Goal: Book appointment/travel/reservation

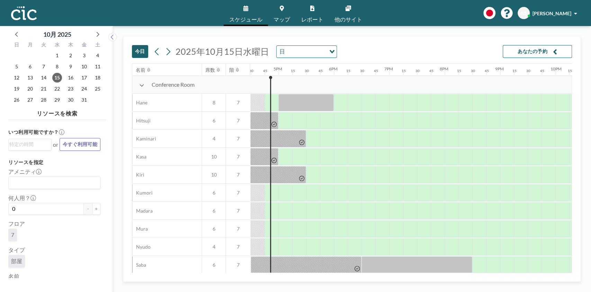
scroll to position [0, 914]
click at [168, 50] on icon at bounding box center [169, 51] width 4 height 7
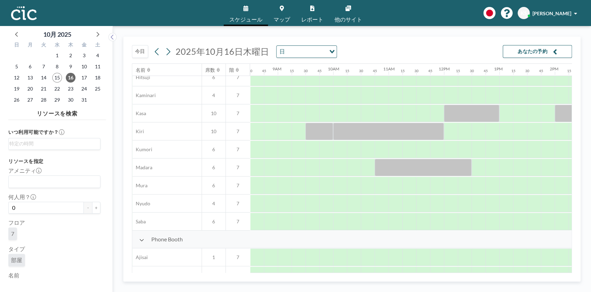
scroll to position [42, 471]
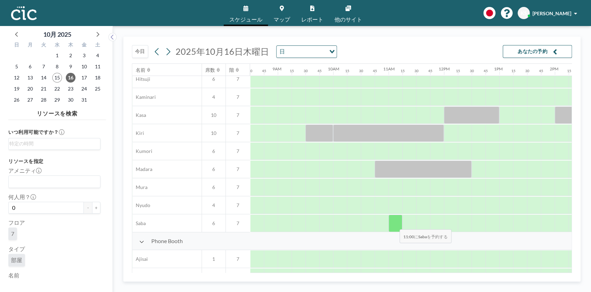
click at [394, 224] on div at bounding box center [395, 222] width 14 height 17
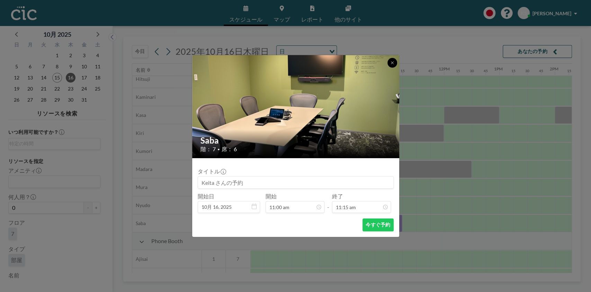
click at [391, 61] on icon at bounding box center [392, 63] width 4 height 4
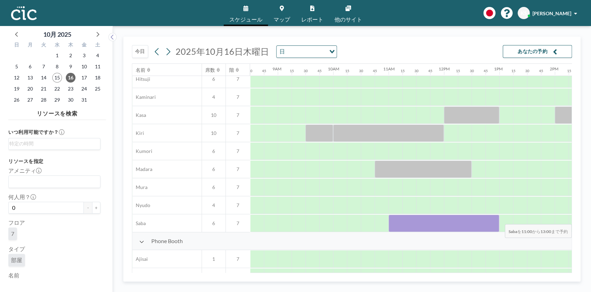
drag, startPoint x: 391, startPoint y: 222, endPoint x: 503, endPoint y: 219, distance: 112.2
click at [503, 219] on div at bounding box center [443, 223] width 1329 height 18
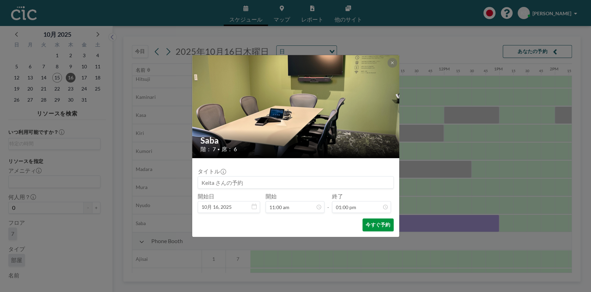
click at [376, 225] on button "今すぐ予約" at bounding box center [377, 224] width 31 height 13
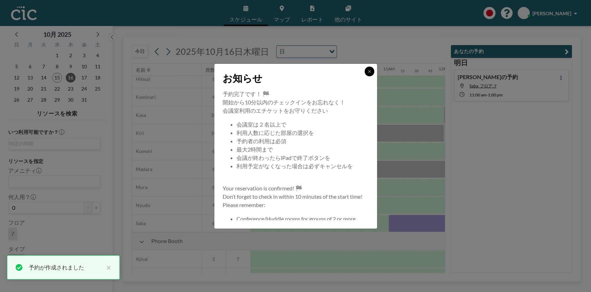
click at [369, 72] on icon at bounding box center [369, 71] width 4 height 4
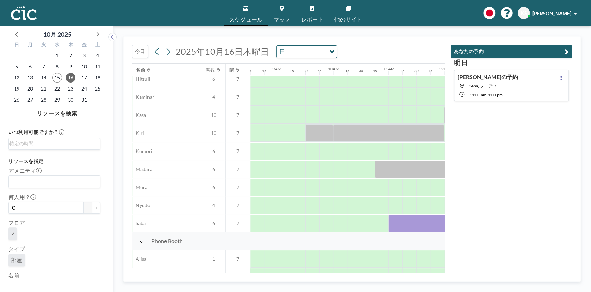
click at [566, 52] on icon "button" at bounding box center [567, 51] width 4 height 8
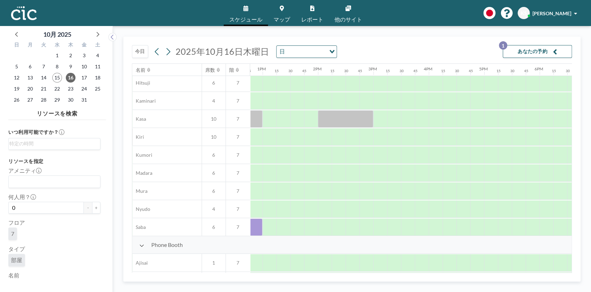
scroll to position [38, 641]
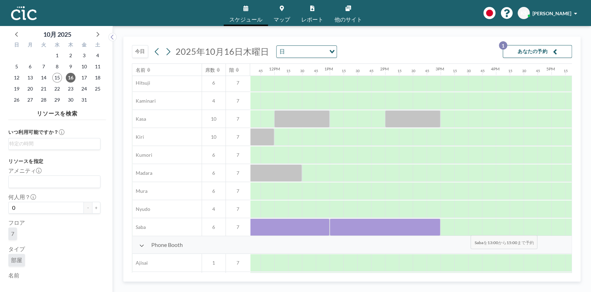
click at [465, 230] on div at bounding box center [461, 226] width 14 height 17
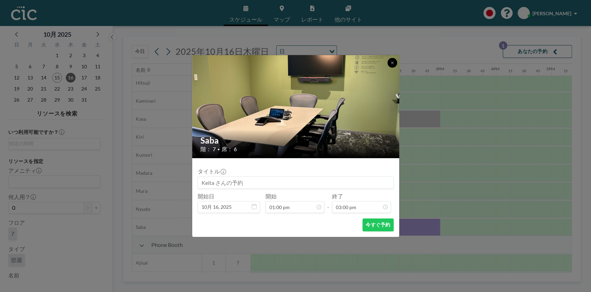
click at [390, 63] on icon at bounding box center [392, 63] width 4 height 4
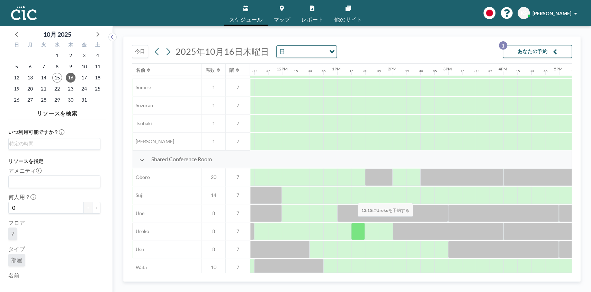
scroll to position [429, 633]
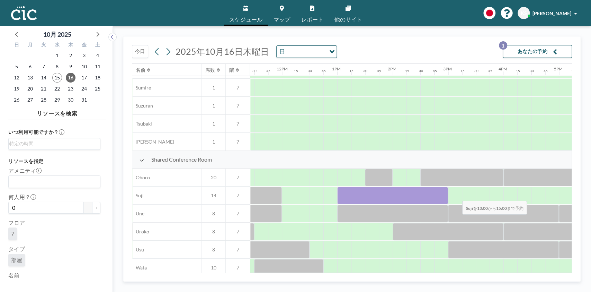
drag, startPoint x: 342, startPoint y: 194, endPoint x: 457, endPoint y: 196, distance: 114.6
click at [457, 196] on div at bounding box center [281, 195] width 1329 height 18
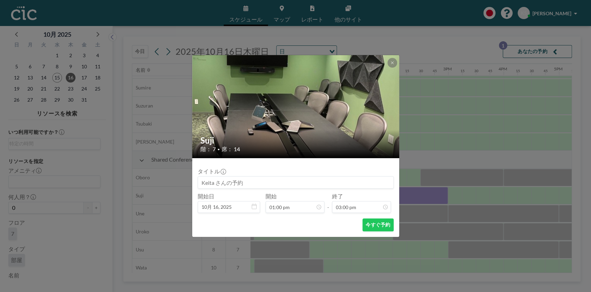
scroll to position [740, 0]
click at [379, 224] on button "今すぐ予約" at bounding box center [377, 224] width 31 height 13
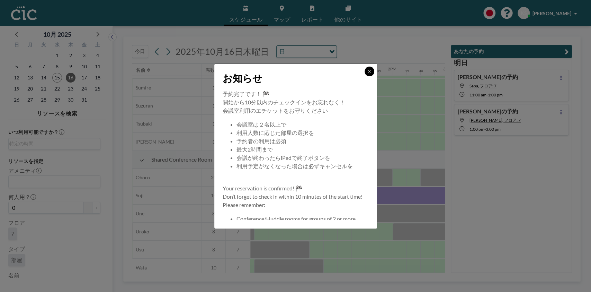
click at [369, 73] on icon at bounding box center [369, 71] width 4 height 4
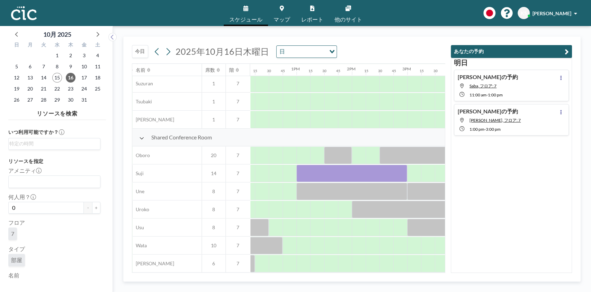
scroll to position [456, 675]
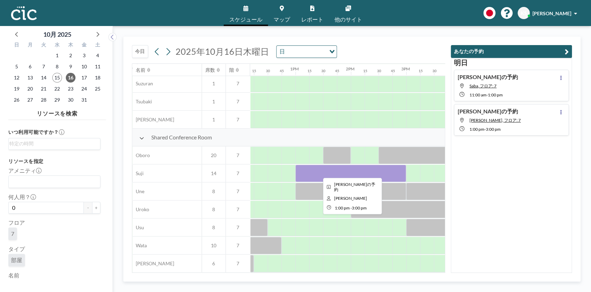
click at [358, 169] on div at bounding box center [350, 172] width 111 height 17
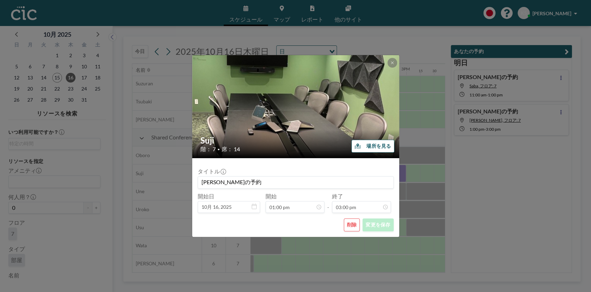
scroll to position [740, 0]
click at [352, 220] on button "削除" at bounding box center [352, 224] width 16 height 13
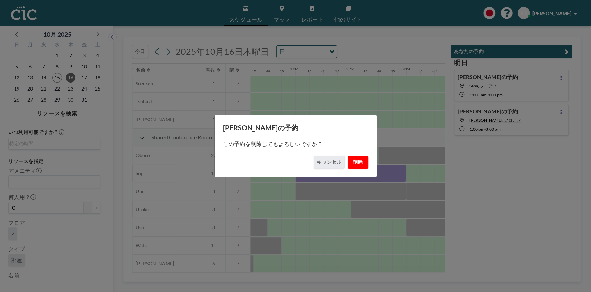
click at [358, 164] on button "削除" at bounding box center [358, 161] width 21 height 13
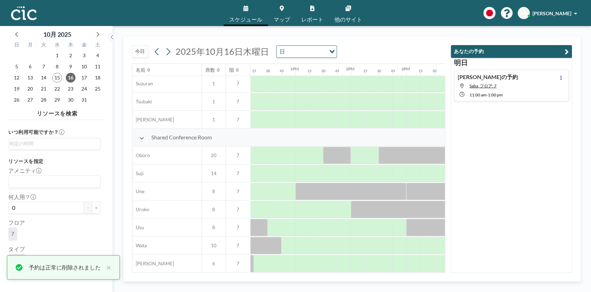
click at [508, 81] on div "Keita さんの予約 Saba, フロア: 7 11:00 AM - 1:00 PM" at bounding box center [511, 86] width 115 height 32
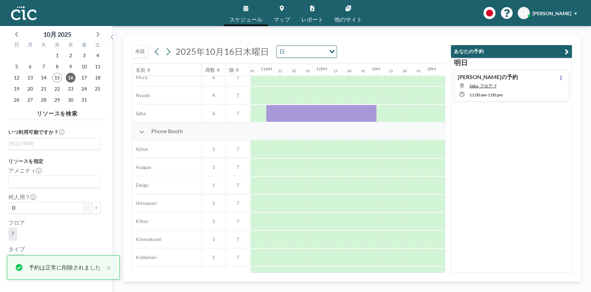
scroll to position [152, 596]
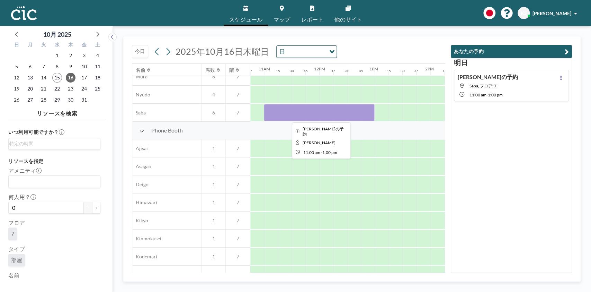
click at [320, 115] on div at bounding box center [319, 112] width 111 height 17
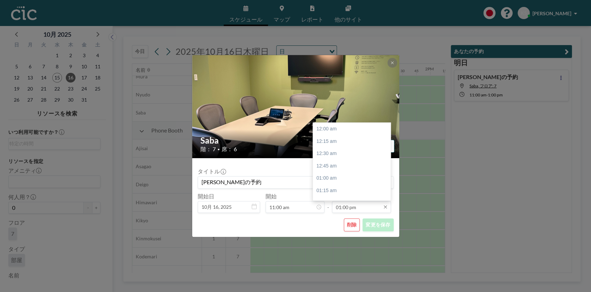
scroll to position [641, 0]
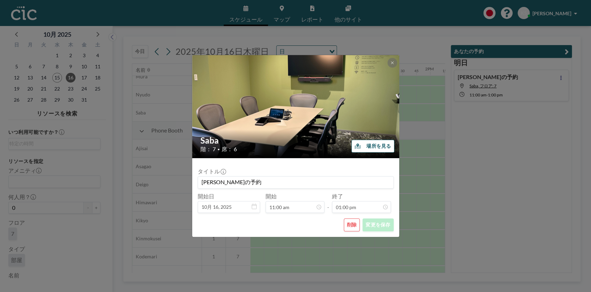
click at [350, 223] on button "削除" at bounding box center [352, 224] width 16 height 13
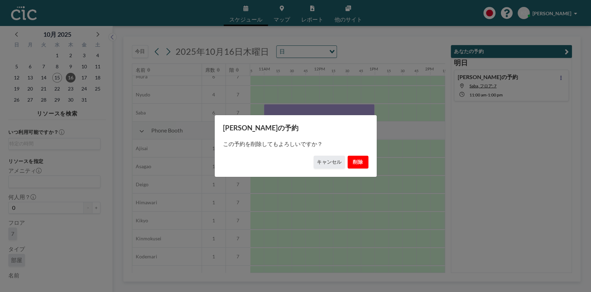
click at [362, 160] on button "削除" at bounding box center [358, 161] width 21 height 13
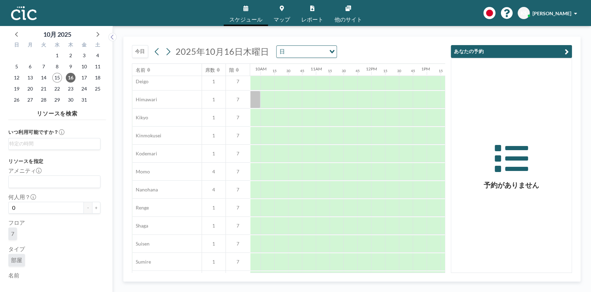
scroll to position [255, 544]
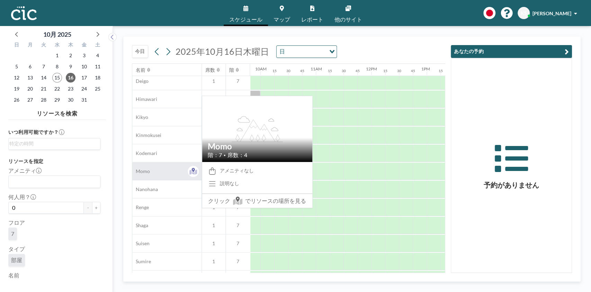
click at [166, 170] on div "Momo" at bounding box center [166, 171] width 69 height 18
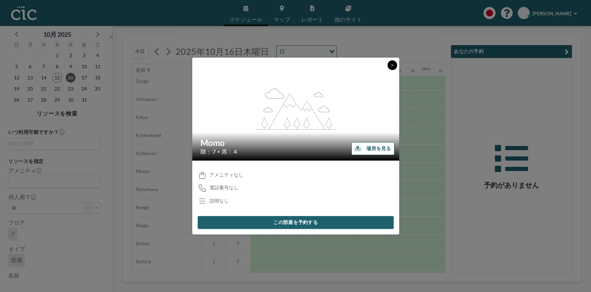
click at [392, 65] on icon at bounding box center [392, 65] width 2 height 2
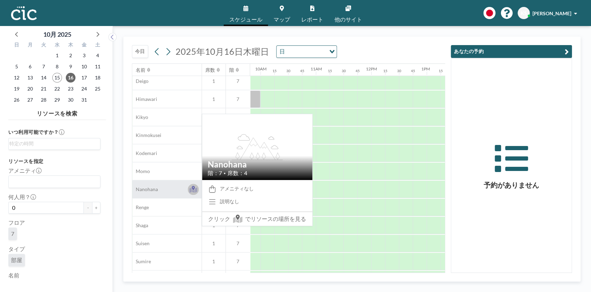
click at [194, 187] on icon at bounding box center [192, 188] width 3 height 4
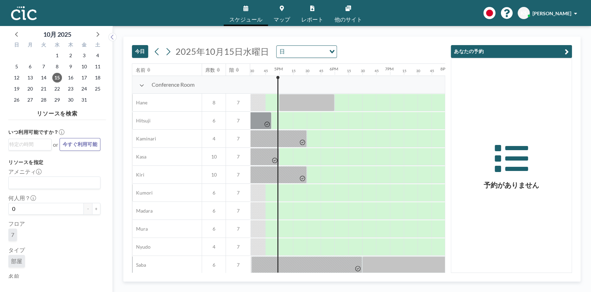
scroll to position [0, 914]
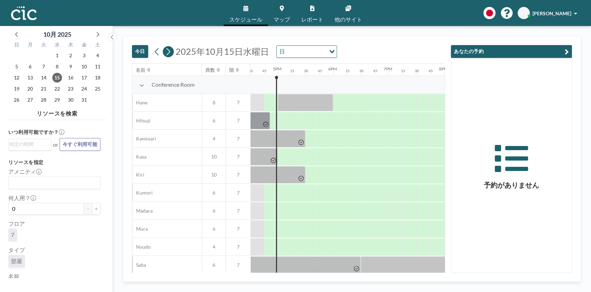
click at [168, 50] on icon at bounding box center [169, 51] width 4 height 7
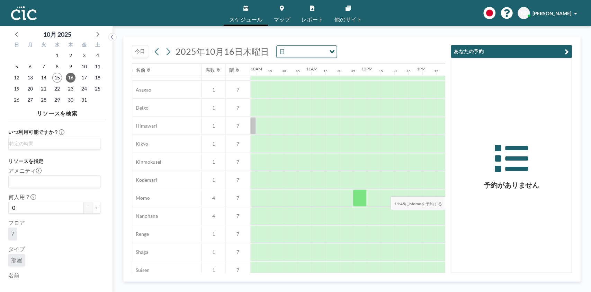
scroll to position [229, 550]
